Goal: Task Accomplishment & Management: Manage account settings

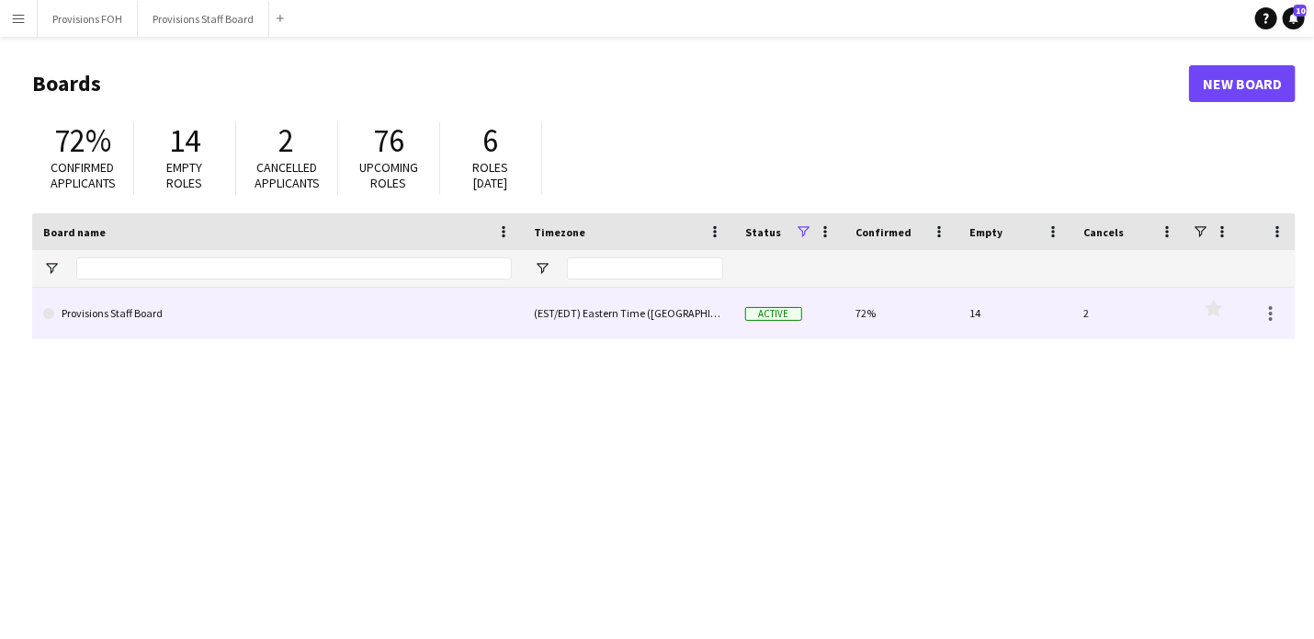
click at [187, 303] on link "Provisions Staff Board" at bounding box center [277, 313] width 469 height 51
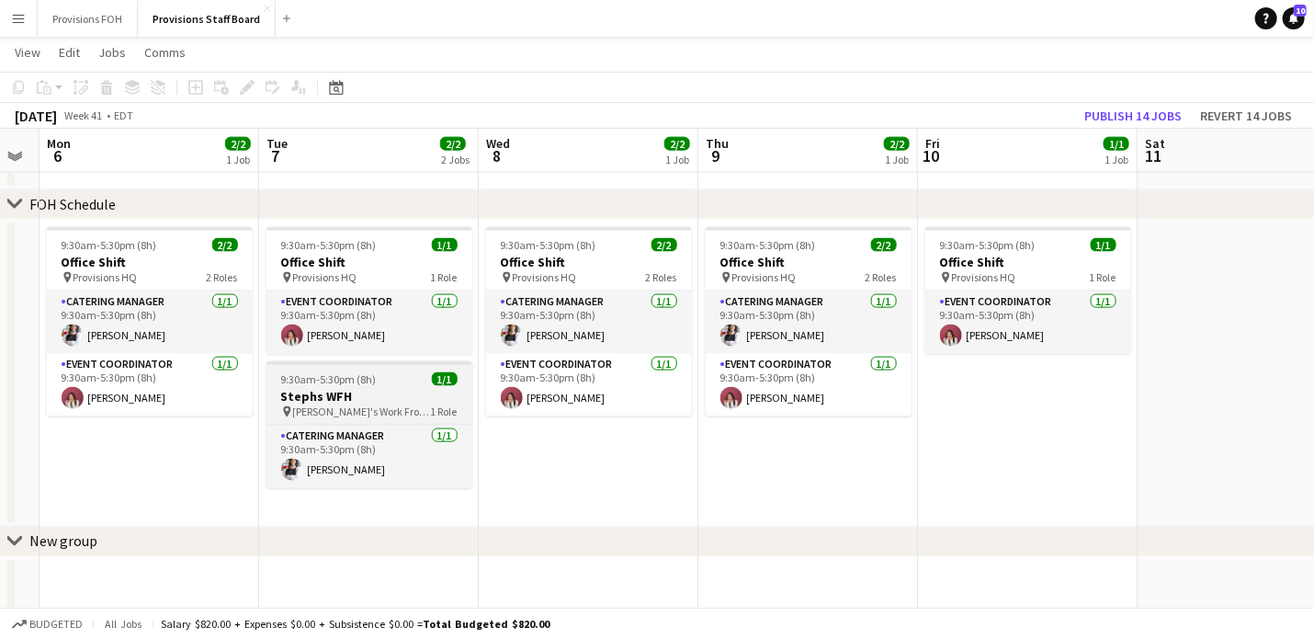
scroll to position [0, 397]
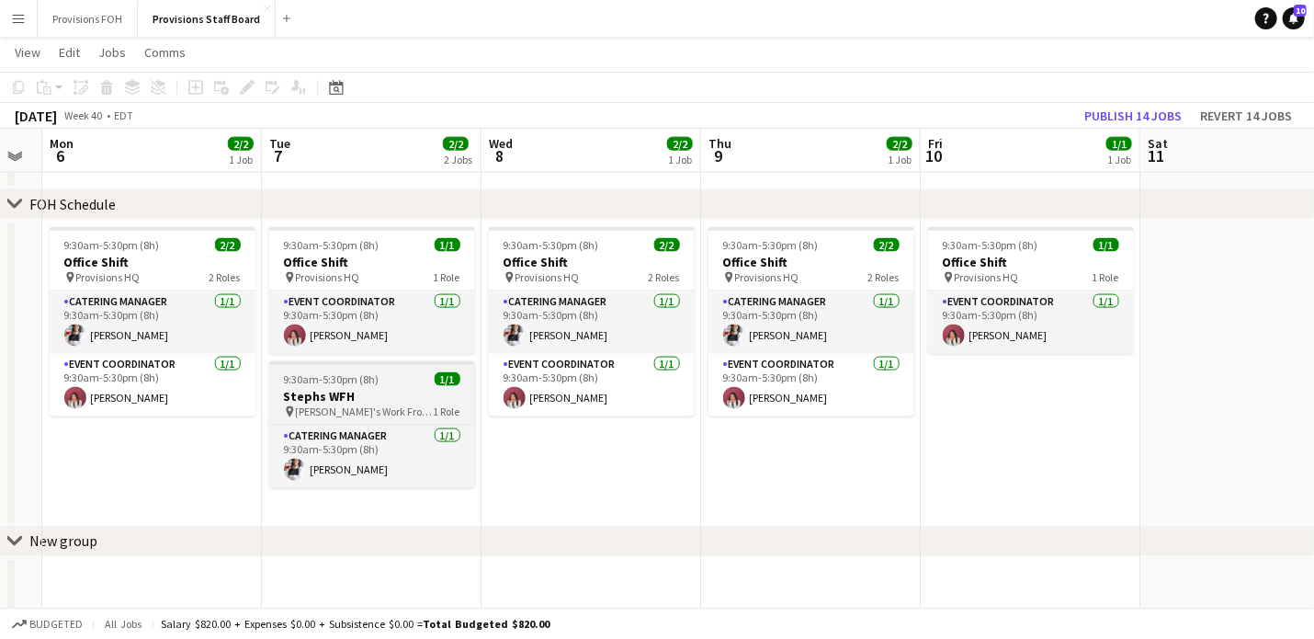
click at [393, 393] on h3 "Stephs WFH" at bounding box center [372, 396] width 206 height 17
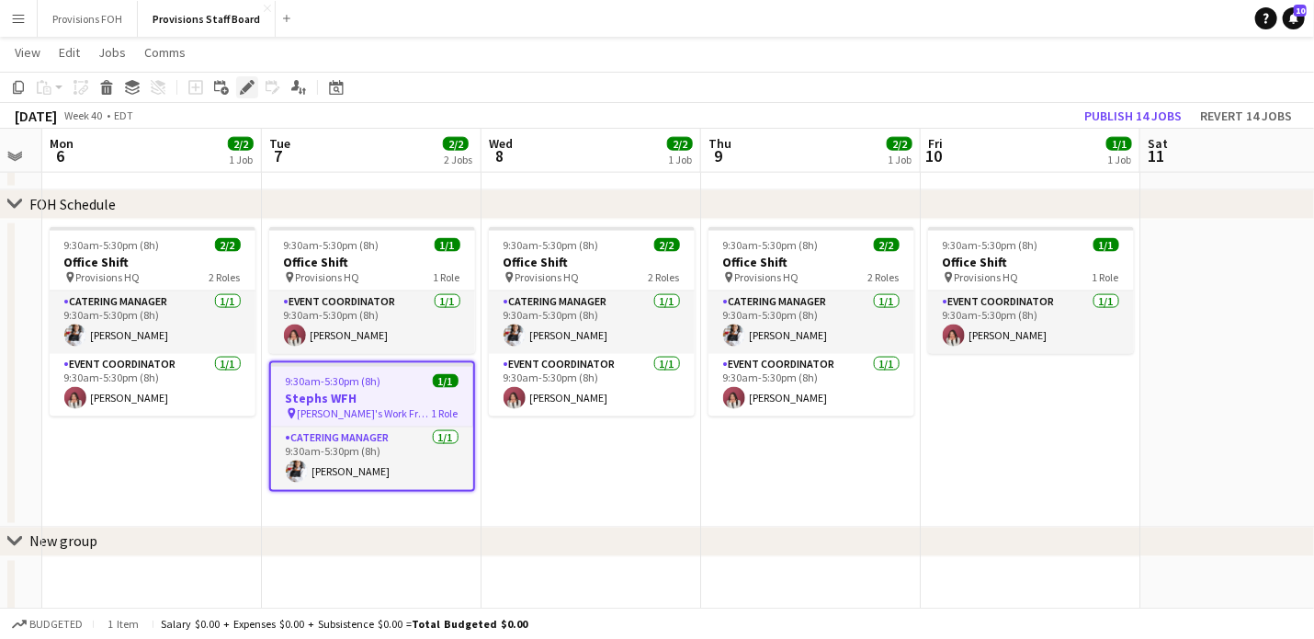
click at [245, 90] on icon at bounding box center [247, 88] width 10 height 10
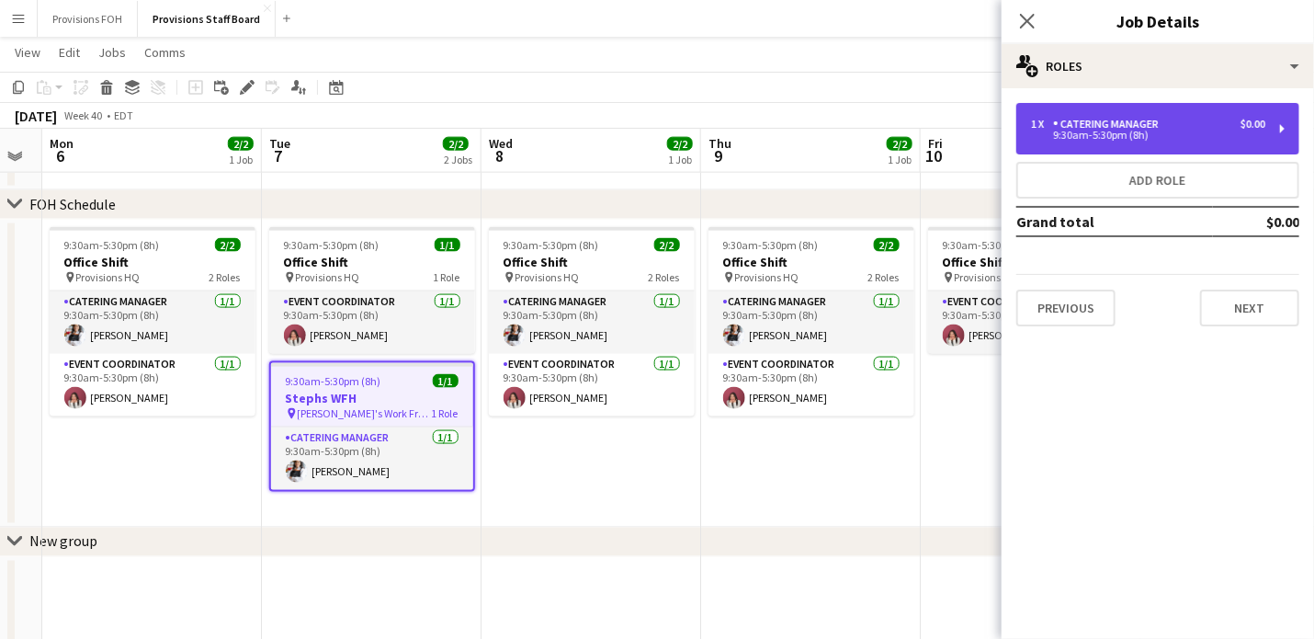
click at [1090, 140] on div "9:30am-5:30pm (8h)" at bounding box center [1148, 134] width 234 height 9
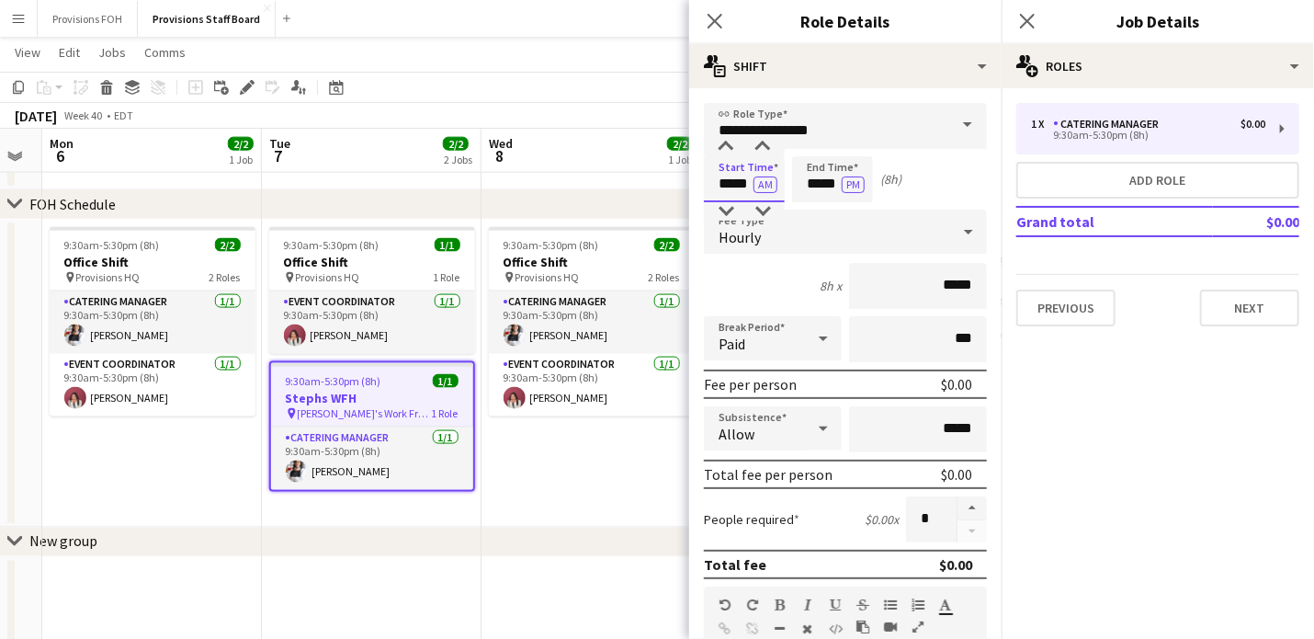
click at [734, 176] on input "*****" at bounding box center [744, 179] width 81 height 46
type input "*****"
click at [1228, 308] on button "Next" at bounding box center [1249, 307] width 99 height 37
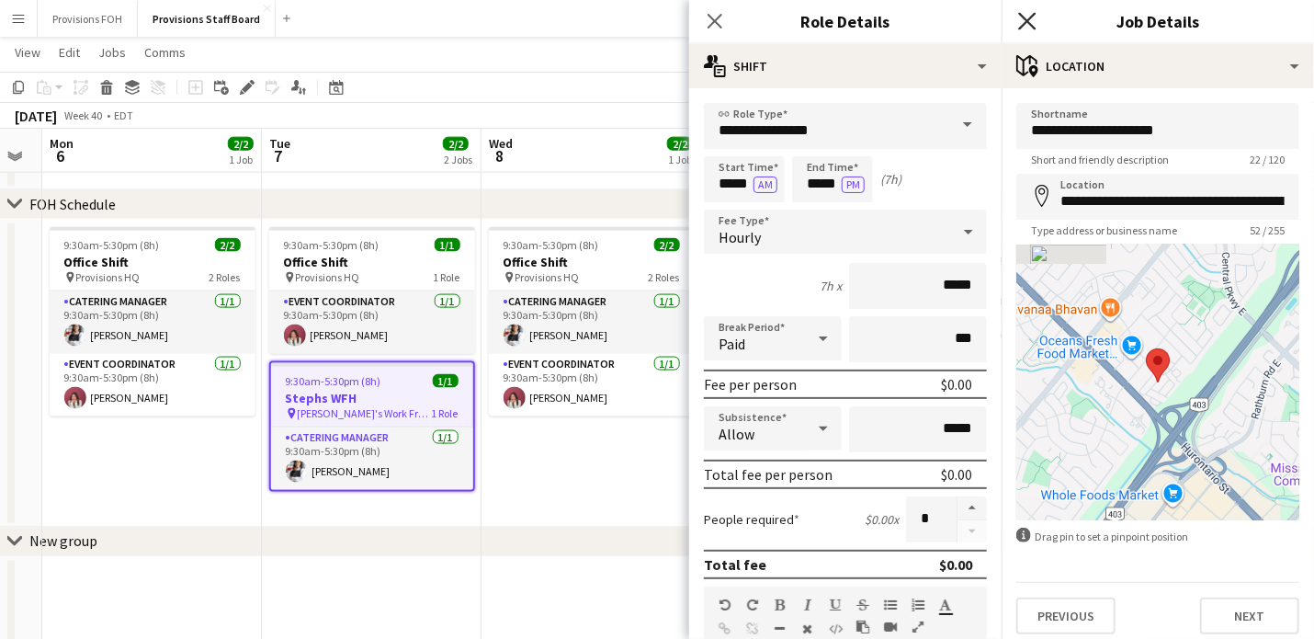
click at [1027, 17] on icon "Close pop-in" at bounding box center [1026, 20] width 17 height 17
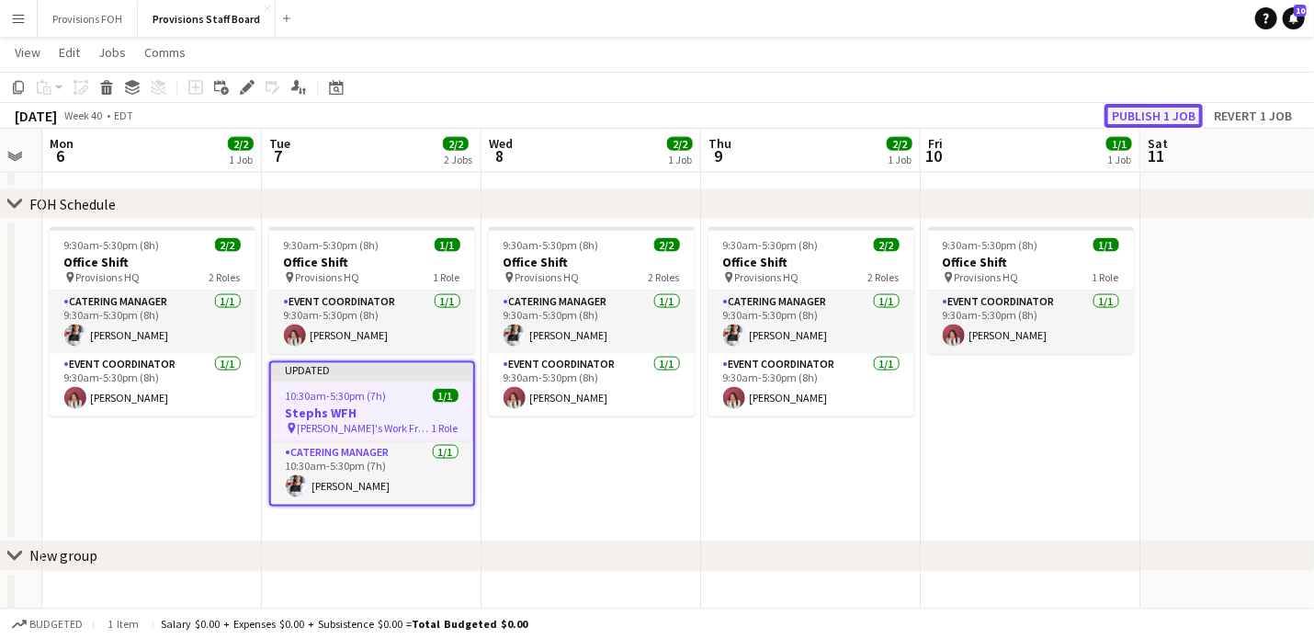
click at [1148, 118] on button "Publish 1 job" at bounding box center [1153, 116] width 98 height 24
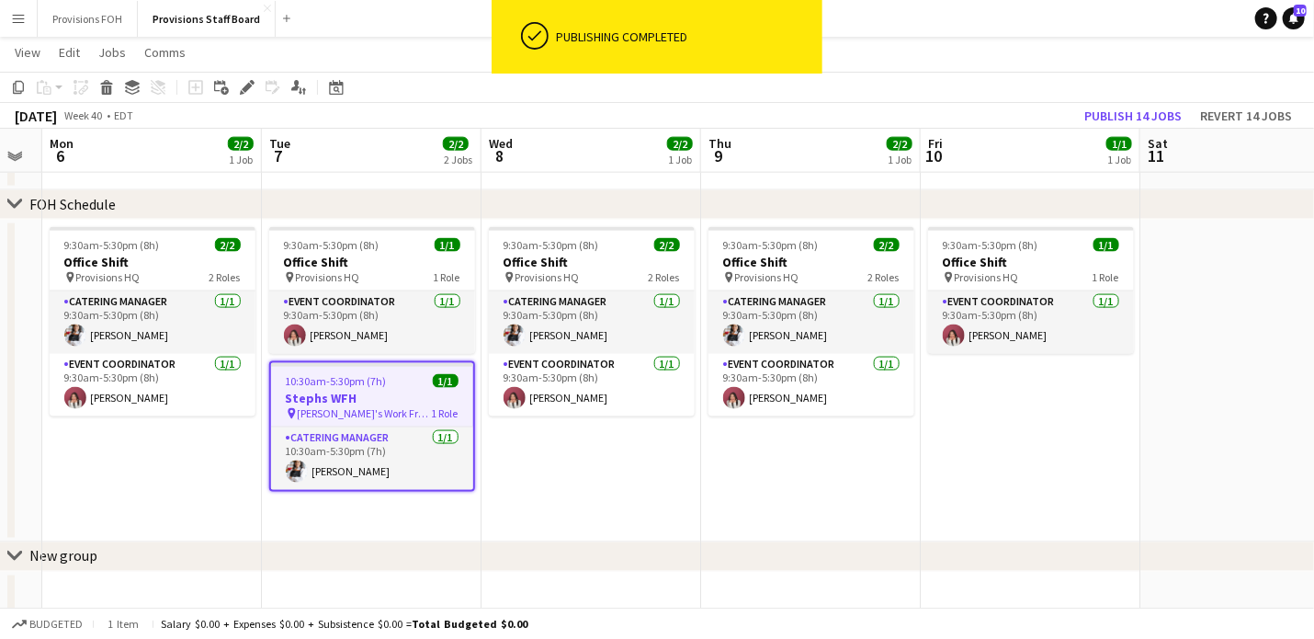
click at [988, 62] on app-page-menu "View Day view expanded Day view collapsed Month view Date picker Jump to [DATE]…" at bounding box center [657, 54] width 1314 height 35
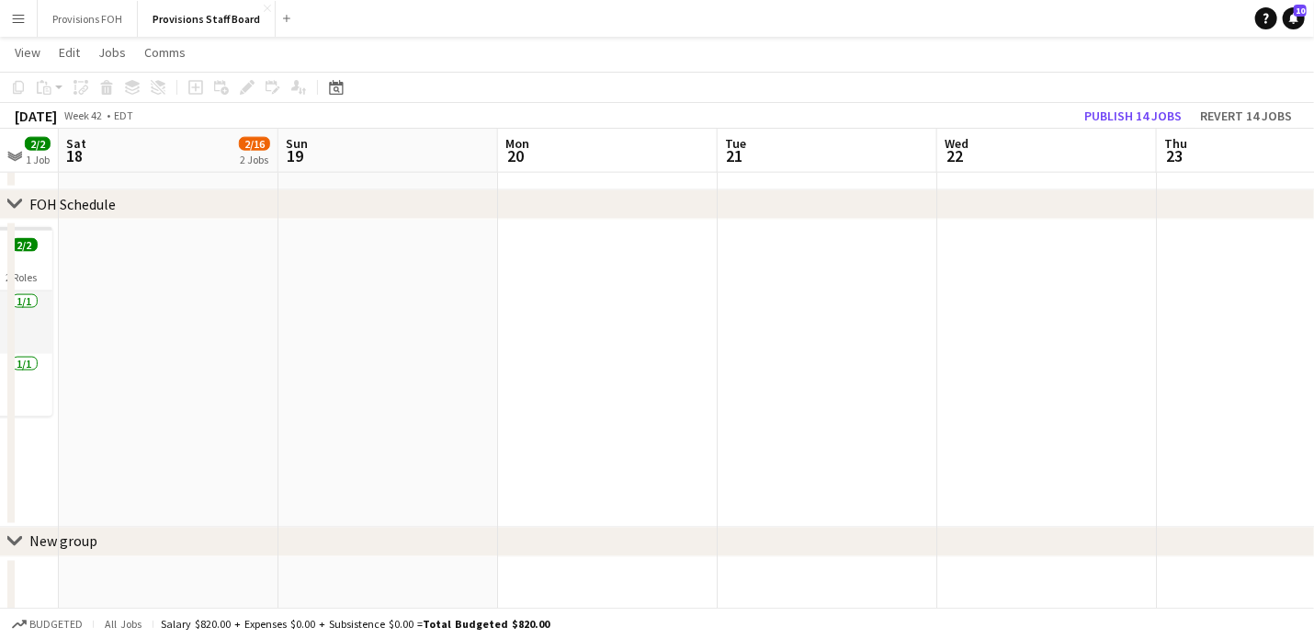
scroll to position [0, 379]
